Goal: Task Accomplishment & Management: Use online tool/utility

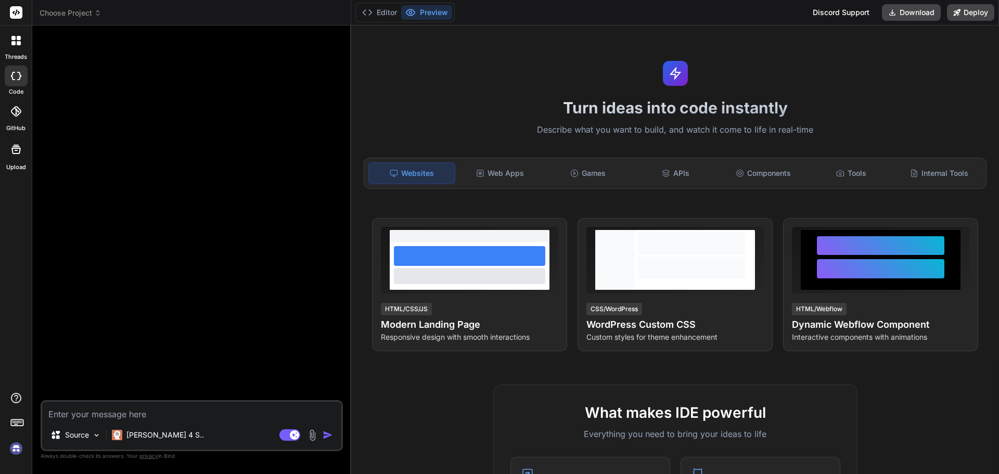
type textarea "x"
click at [92, 14] on span "Choose Project" at bounding box center [71, 13] width 62 height 10
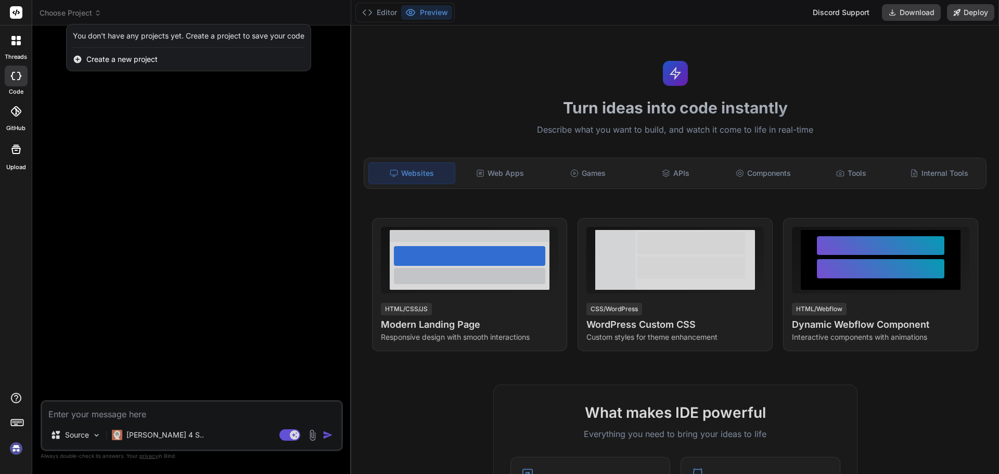
click at [10, 448] on img at bounding box center [16, 449] width 18 height 18
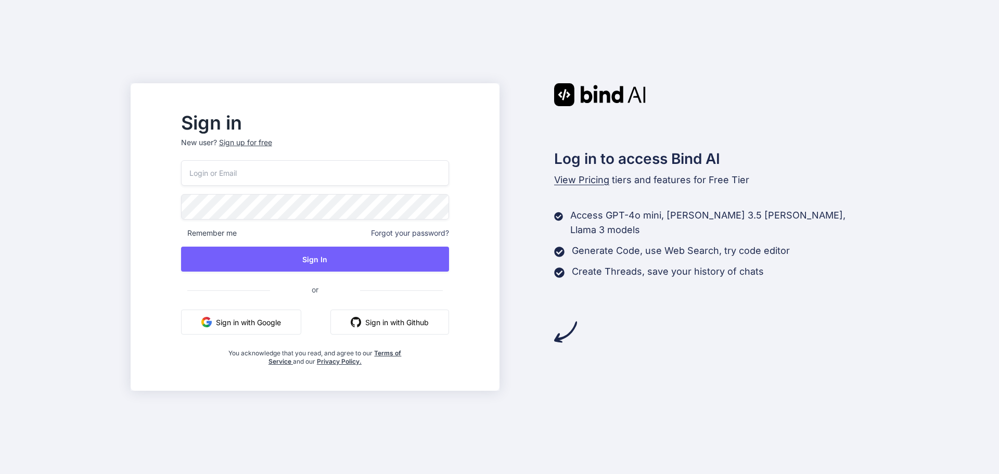
type input "isaacmedinaco@gmail.com"
click at [368, 242] on div "isaacmedinaco@gmail.com Remember me Forgot your password? Sign In or Sign in wi…" at bounding box center [315, 262] width 268 height 205
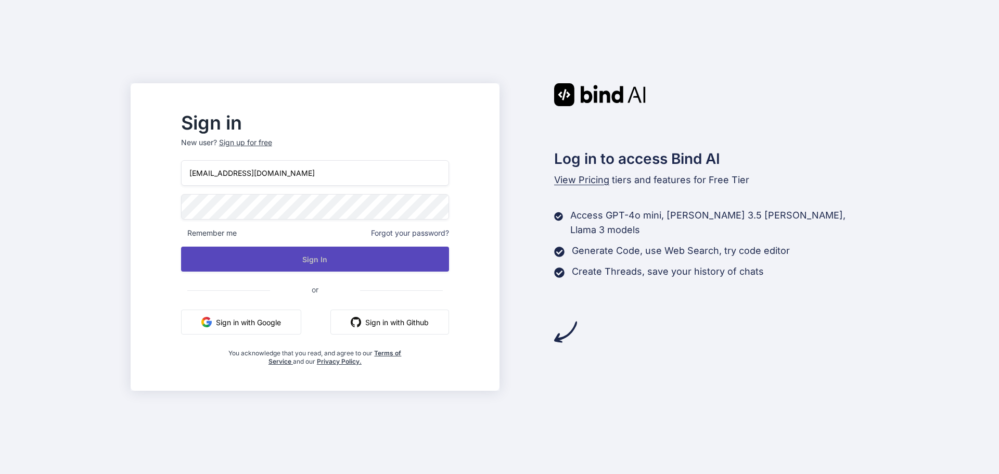
drag, startPoint x: 371, startPoint y: 246, endPoint x: 378, endPoint y: 247, distance: 7.4
click at [371, 247] on div "isaacmedinaco@gmail.com Remember me Forgot your password? Sign In or Sign in wi…" at bounding box center [315, 262] width 268 height 205
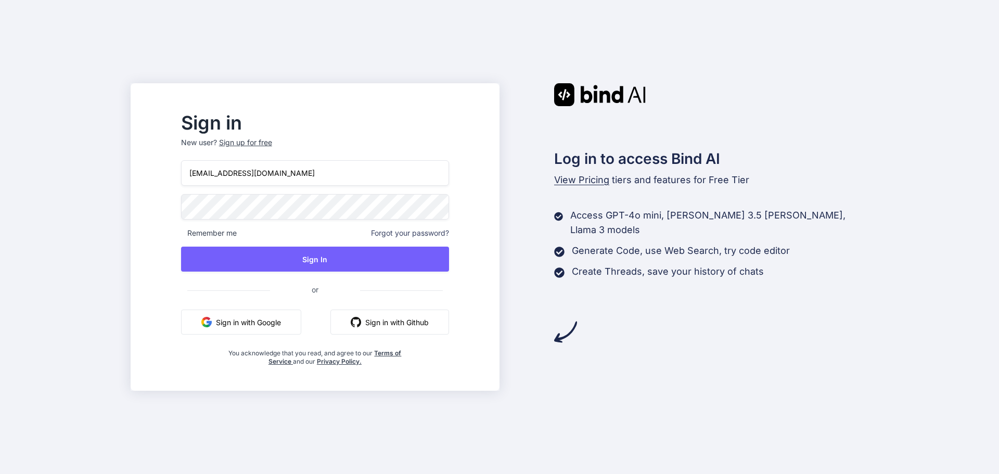
click at [433, 246] on div "isaacmedinaco@gmail.com Remember me Forgot your password? Sign In or Sign in wi…" at bounding box center [315, 262] width 268 height 205
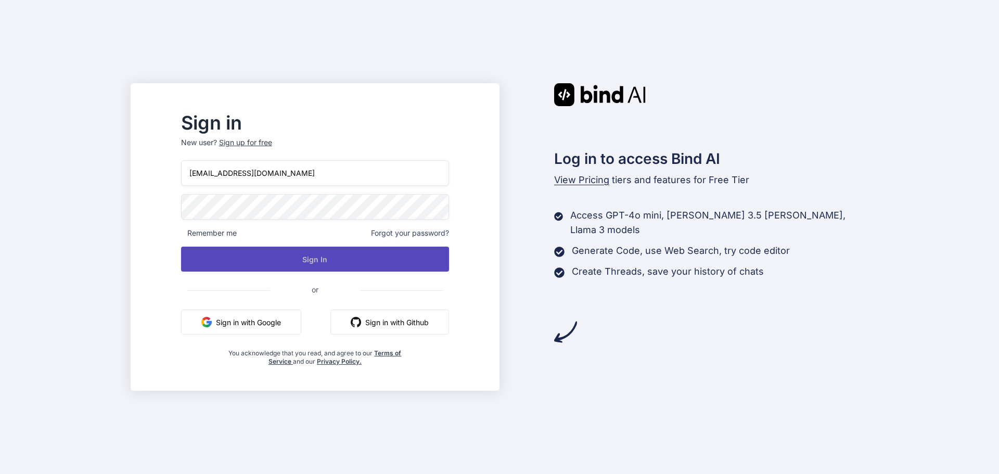
click at [432, 253] on button "Sign In" at bounding box center [315, 259] width 268 height 25
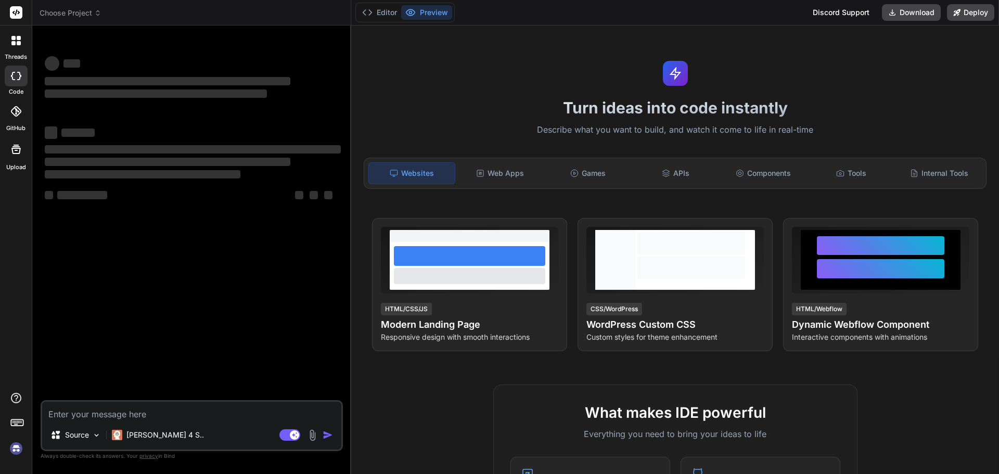
click at [73, 14] on span "Choose Project" at bounding box center [71, 13] width 62 height 10
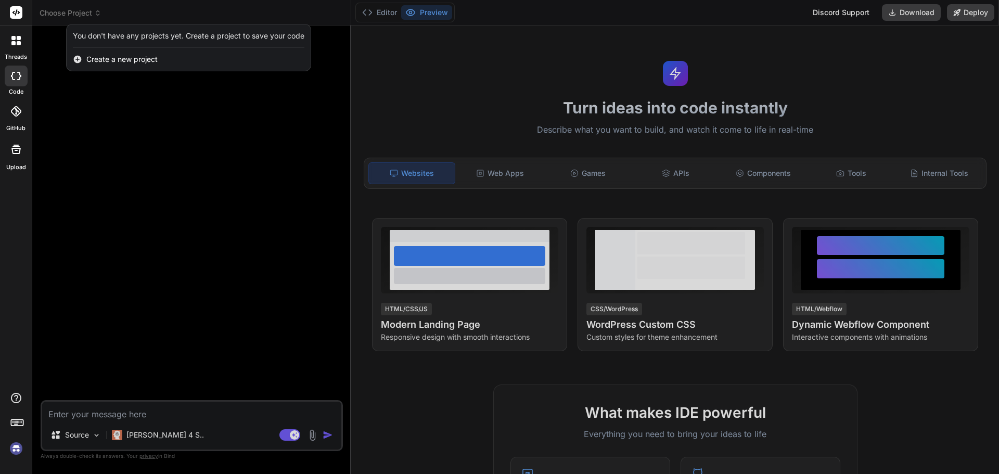
click at [21, 84] on div at bounding box center [16, 76] width 23 height 21
type textarea "x"
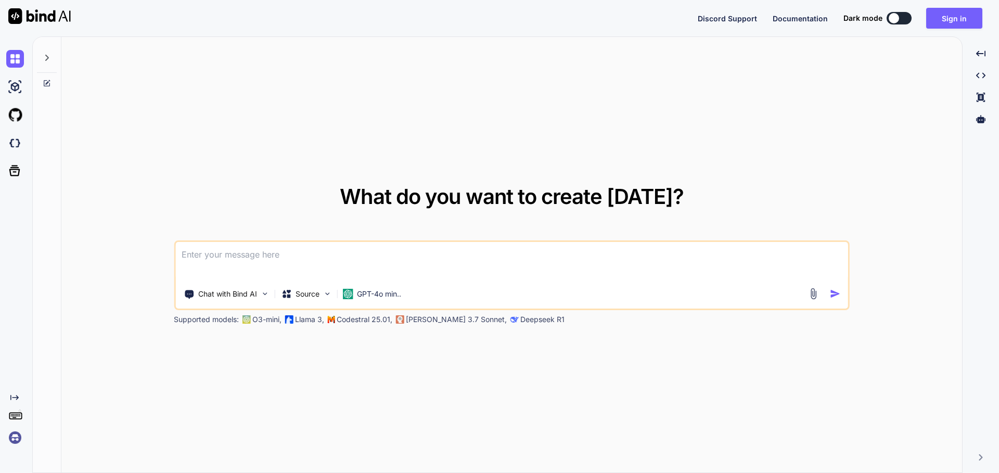
type textarea "x"
